Goal: Use online tool/utility: Utilize a website feature to perform a specific function

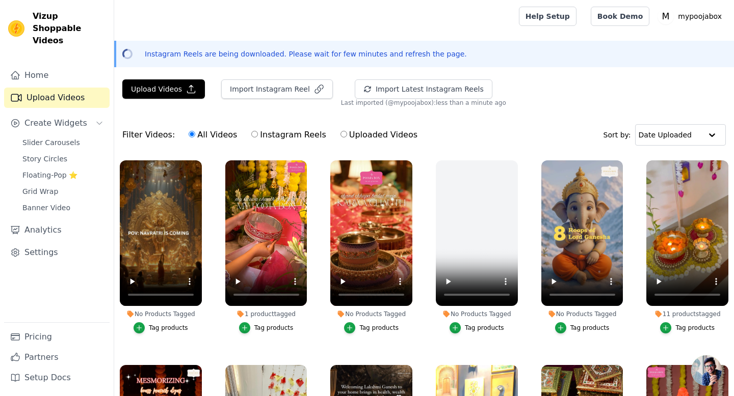
click at [42, 138] on span "Slider Carousels" at bounding box center [51, 143] width 58 height 10
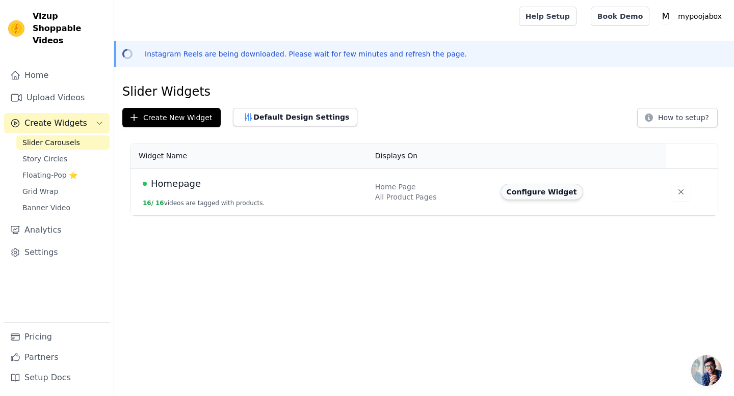
click at [564, 195] on button "Configure Widget" at bounding box center [541, 192] width 83 height 16
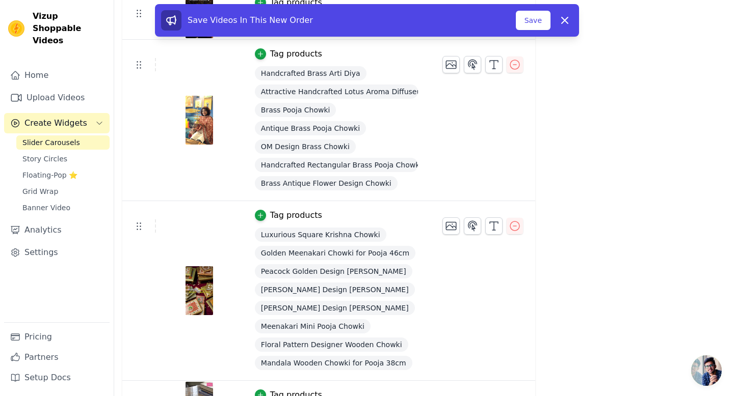
scroll to position [1077, 0]
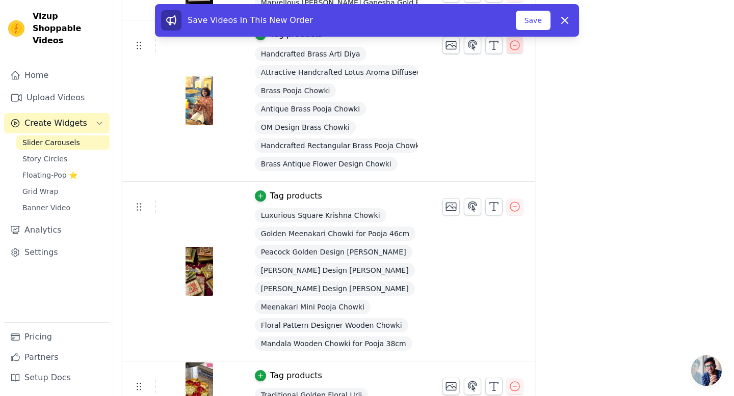
click at [511, 50] on icon "button" at bounding box center [514, 45] width 12 height 12
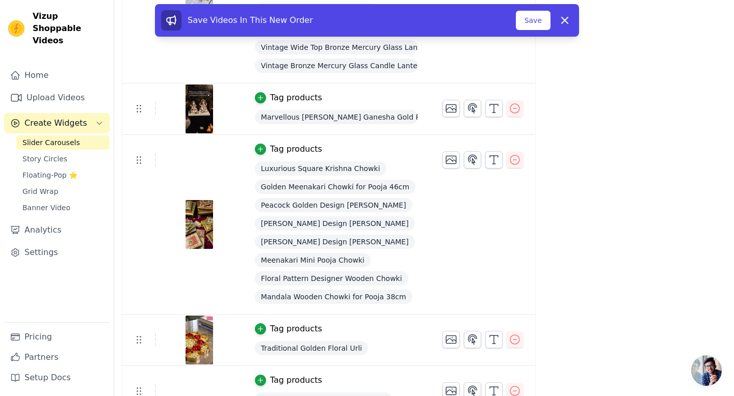
scroll to position [936, 0]
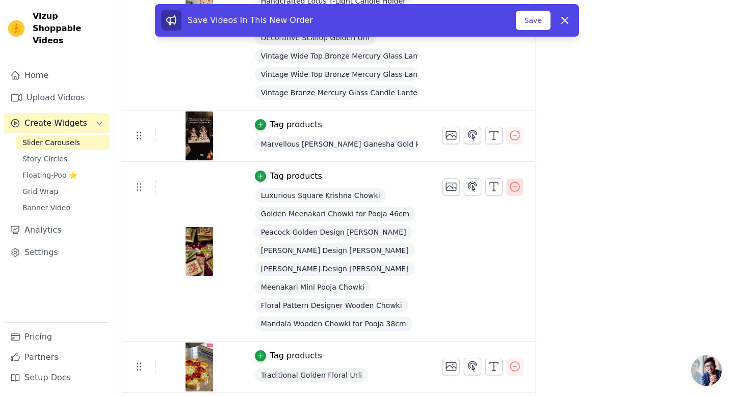
click at [516, 188] on icon "button" at bounding box center [514, 187] width 12 height 12
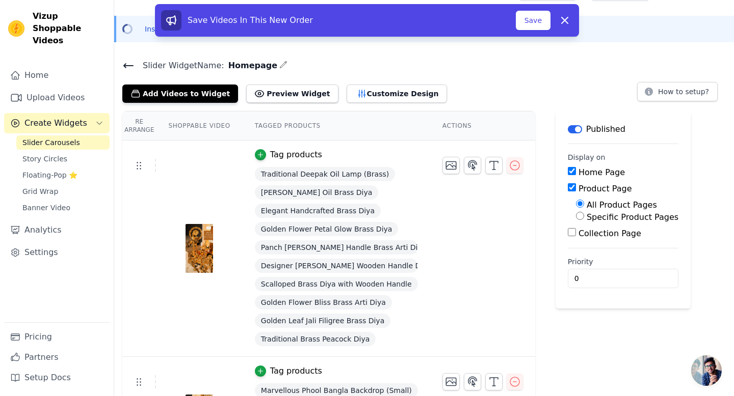
scroll to position [0, 0]
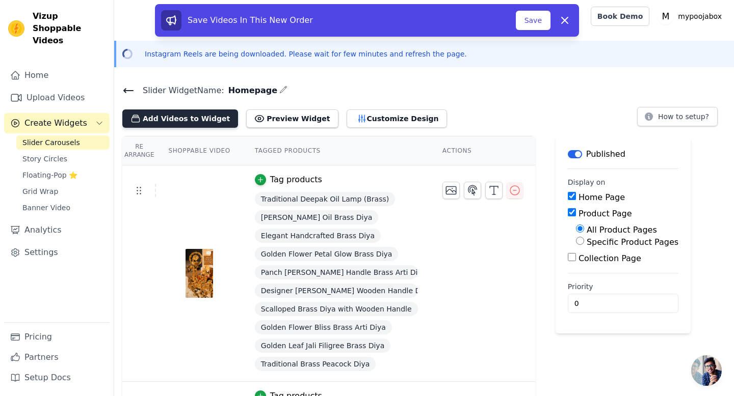
click at [184, 124] on button "Add Videos to Widget" at bounding box center [180, 119] width 116 height 18
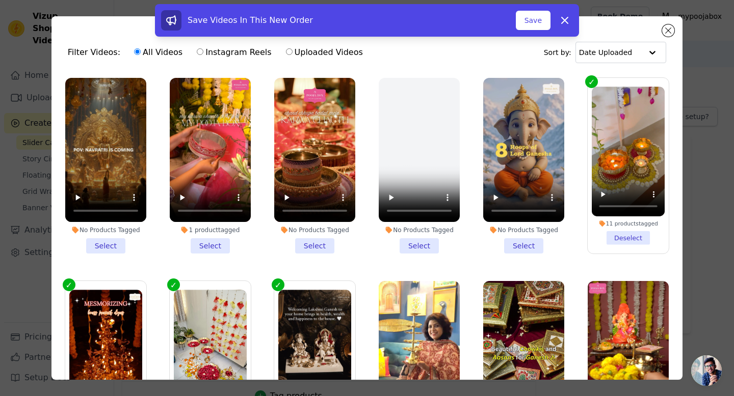
click at [207, 247] on li "1 product tagged Select" at bounding box center [210, 166] width 81 height 176
click at [0, 0] on input "1 product tagged Select" at bounding box center [0, 0] width 0 height 0
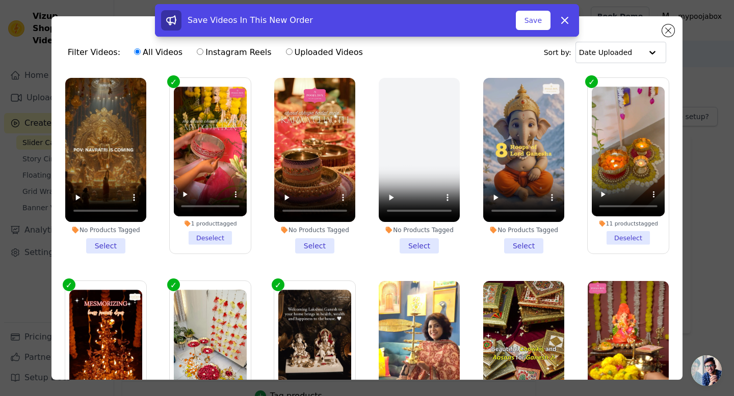
click at [667, 31] on div "Save Videos In This New Order Save Dismiss" at bounding box center [367, 22] width 734 height 37
click at [667, 28] on div "Save Videos In This New Order Save Dismiss" at bounding box center [367, 22] width 734 height 37
click at [534, 21] on button "Save" at bounding box center [533, 20] width 35 height 19
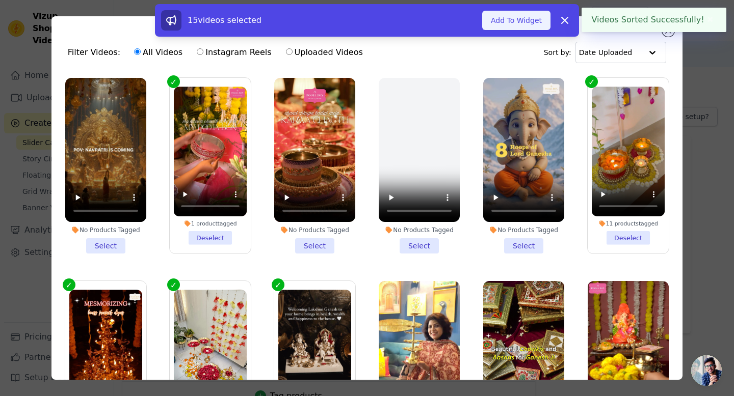
click at [534, 25] on button "Add To Widget" at bounding box center [516, 20] width 68 height 19
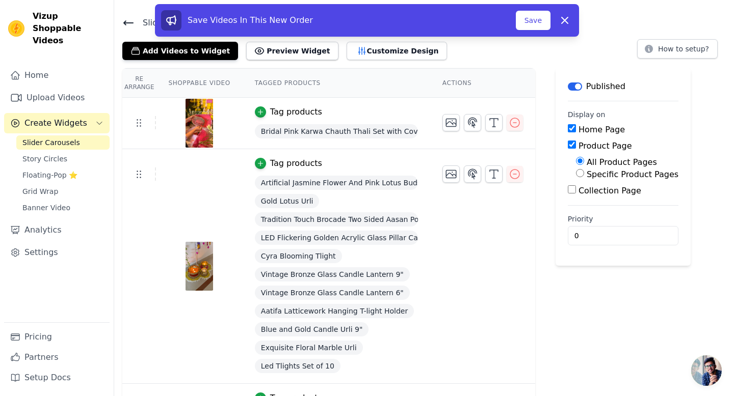
scroll to position [66, 0]
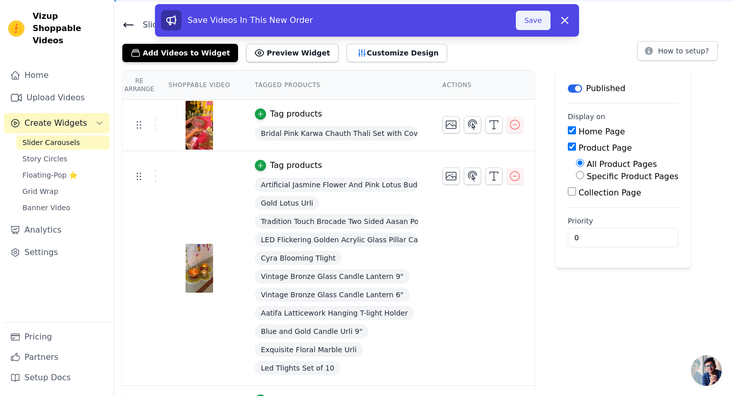
click at [538, 22] on button "Save" at bounding box center [533, 20] width 35 height 19
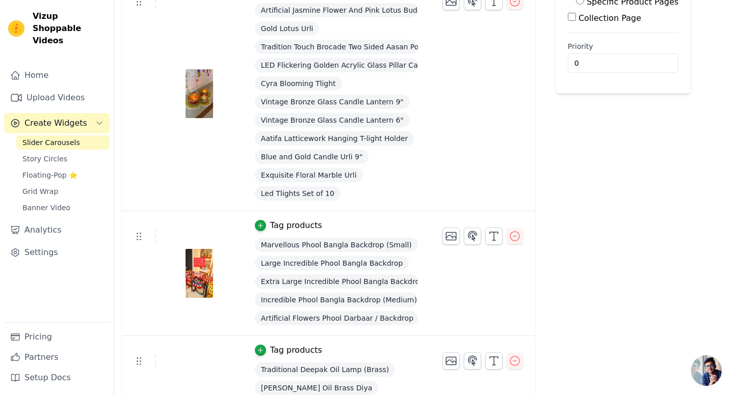
scroll to position [204, 0]
